Goal: Contribute content

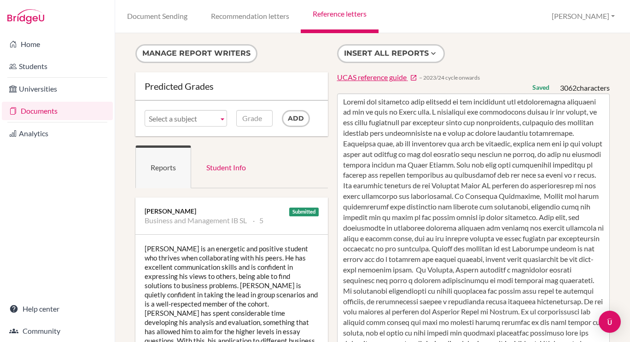
click at [346, 14] on link "Reference letters" at bounding box center [339, 16] width 77 height 33
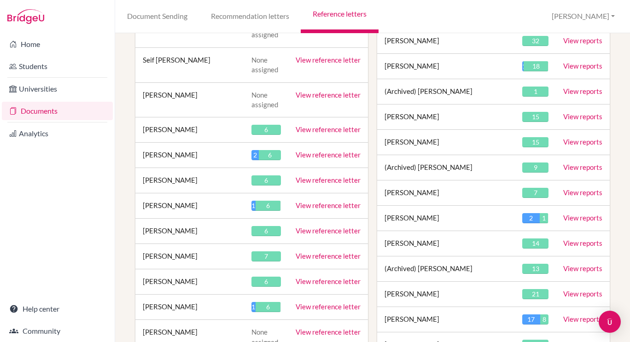
scroll to position [296, 0]
click at [325, 277] on link "View reference letter" at bounding box center [328, 281] width 65 height 8
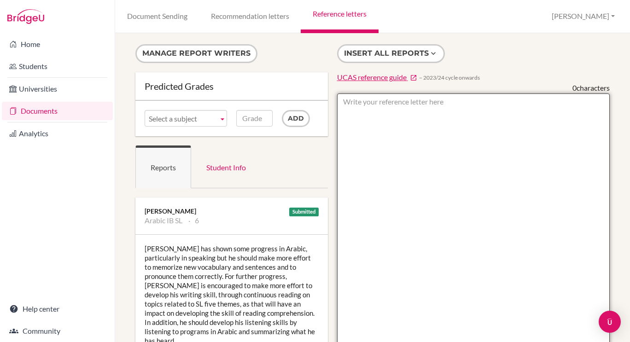
paste textarea "Adam has adapted successfully to life in the Sixth Form, embracing a range of e…"
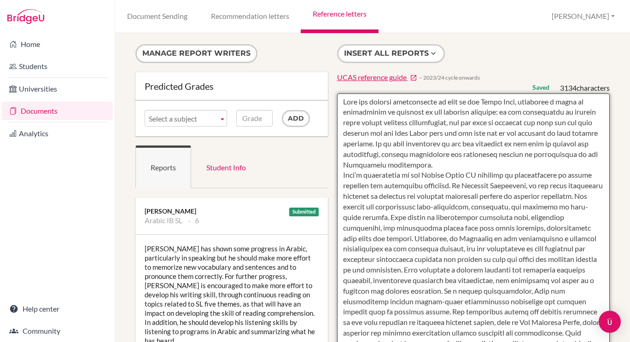
type textarea "Adam has adapted successfully to life in the Sixth Form, embracing a range of e…"
